Goal: Check status: Check status

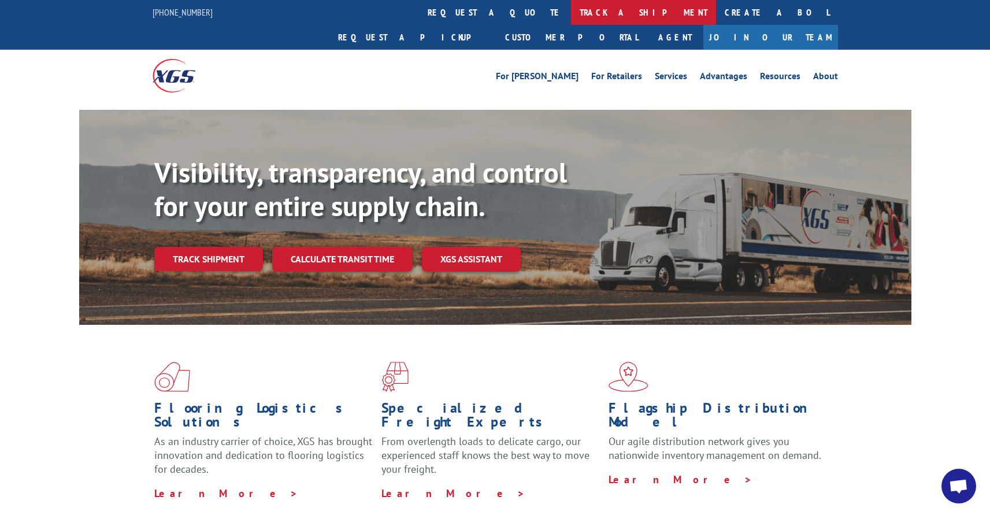
click at [571, 21] on link "track a shipment" at bounding box center [643, 12] width 145 height 25
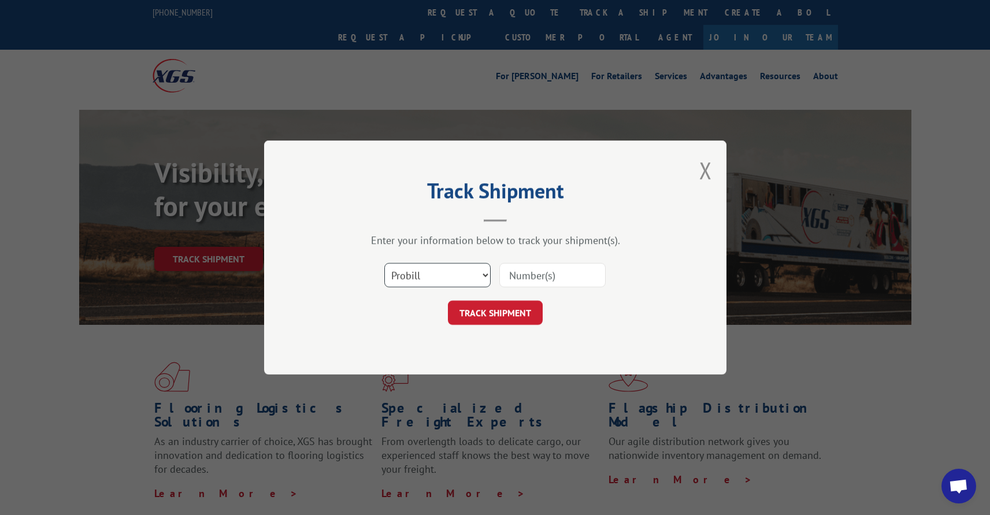
click at [469, 278] on select "Select category... Probill BOL PO" at bounding box center [437, 275] width 106 height 24
click at [384, 263] on select "Select category... Probill BOL PO" at bounding box center [437, 275] width 106 height 24
click at [558, 284] on input at bounding box center [552, 275] width 106 height 24
paste input "16954759"
type input "16954759"
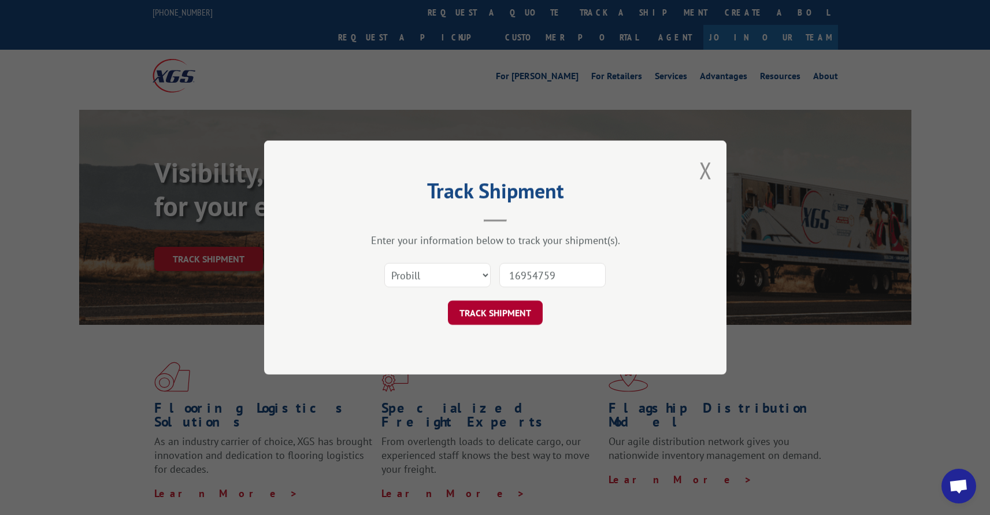
click at [506, 304] on button "TRACK SHIPMENT" at bounding box center [495, 312] width 95 height 24
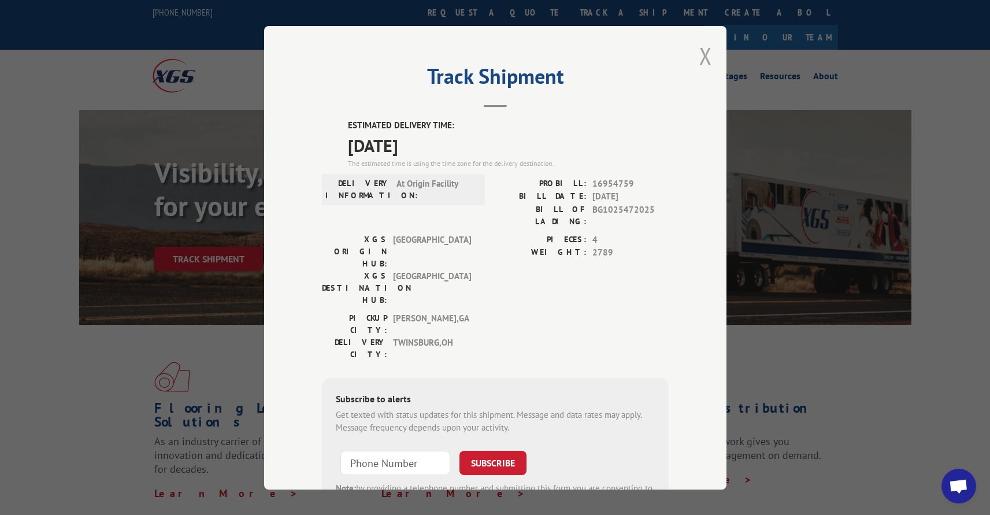
click at [700, 57] on button "Close modal" at bounding box center [705, 55] width 13 height 31
